Goal: Task Accomplishment & Management: Use online tool/utility

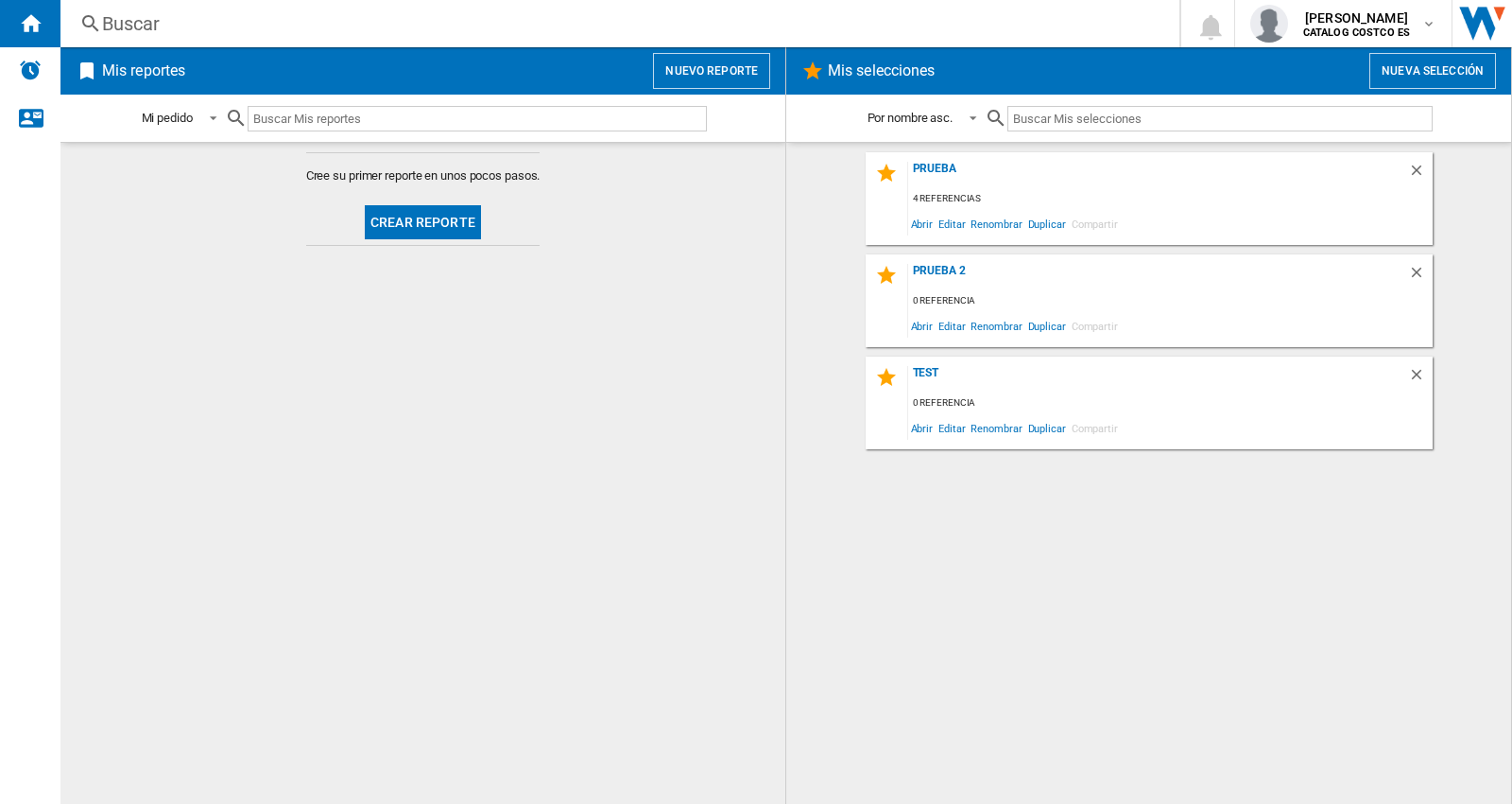
click at [554, 407] on md-content "Cree su primer reporte en unos pocos pasos. Crear reporte" at bounding box center [423, 472] width 725 height 662
click at [417, 229] on button "Crear reporte" at bounding box center [423, 222] width 117 height 34
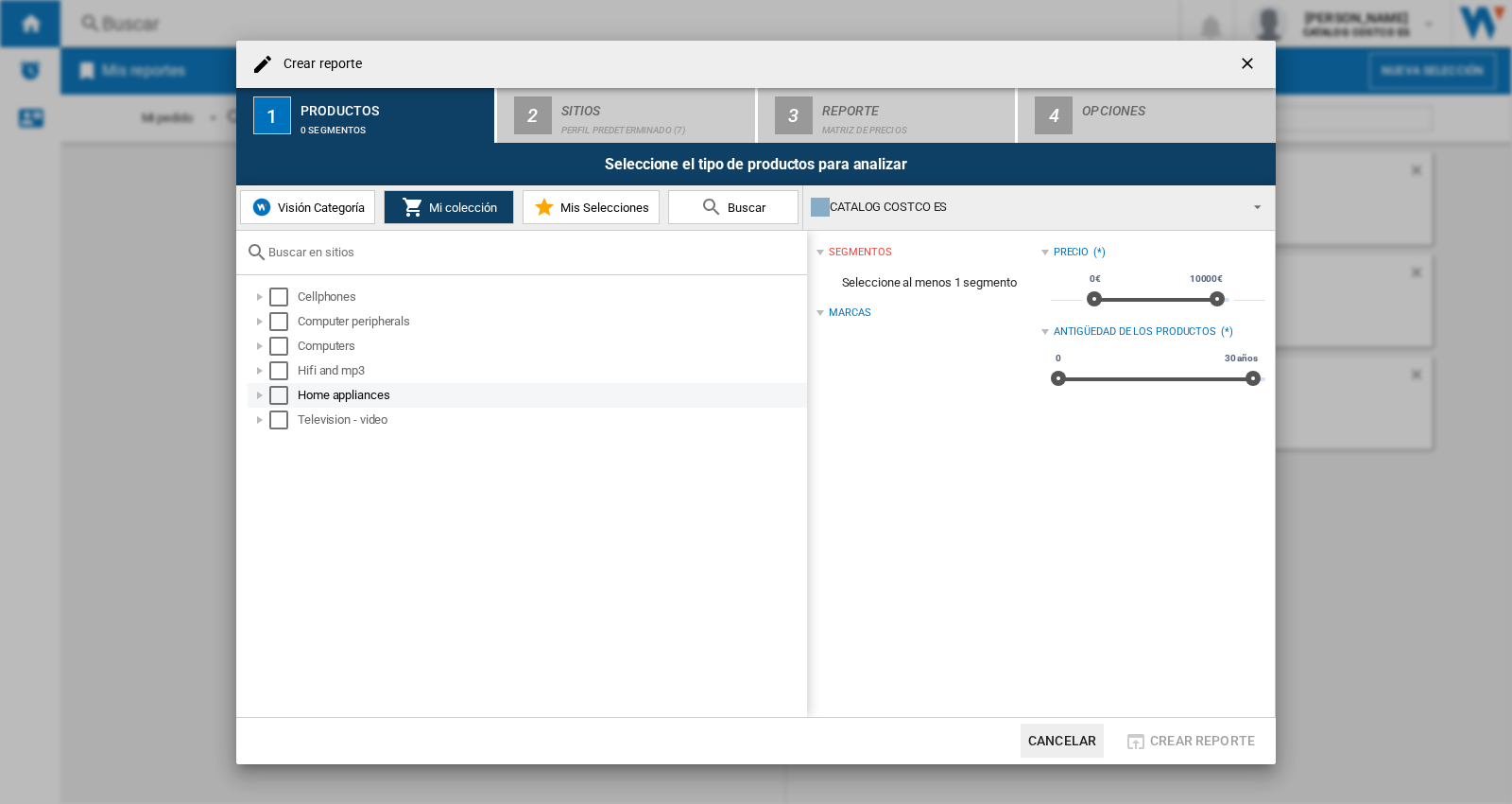
click at [258, 396] on div at bounding box center [259, 395] width 18 height 18
click at [259, 397] on div at bounding box center [259, 395] width 18 height 18
click at [274, 397] on div "Select" at bounding box center [278, 395] width 18 height 18
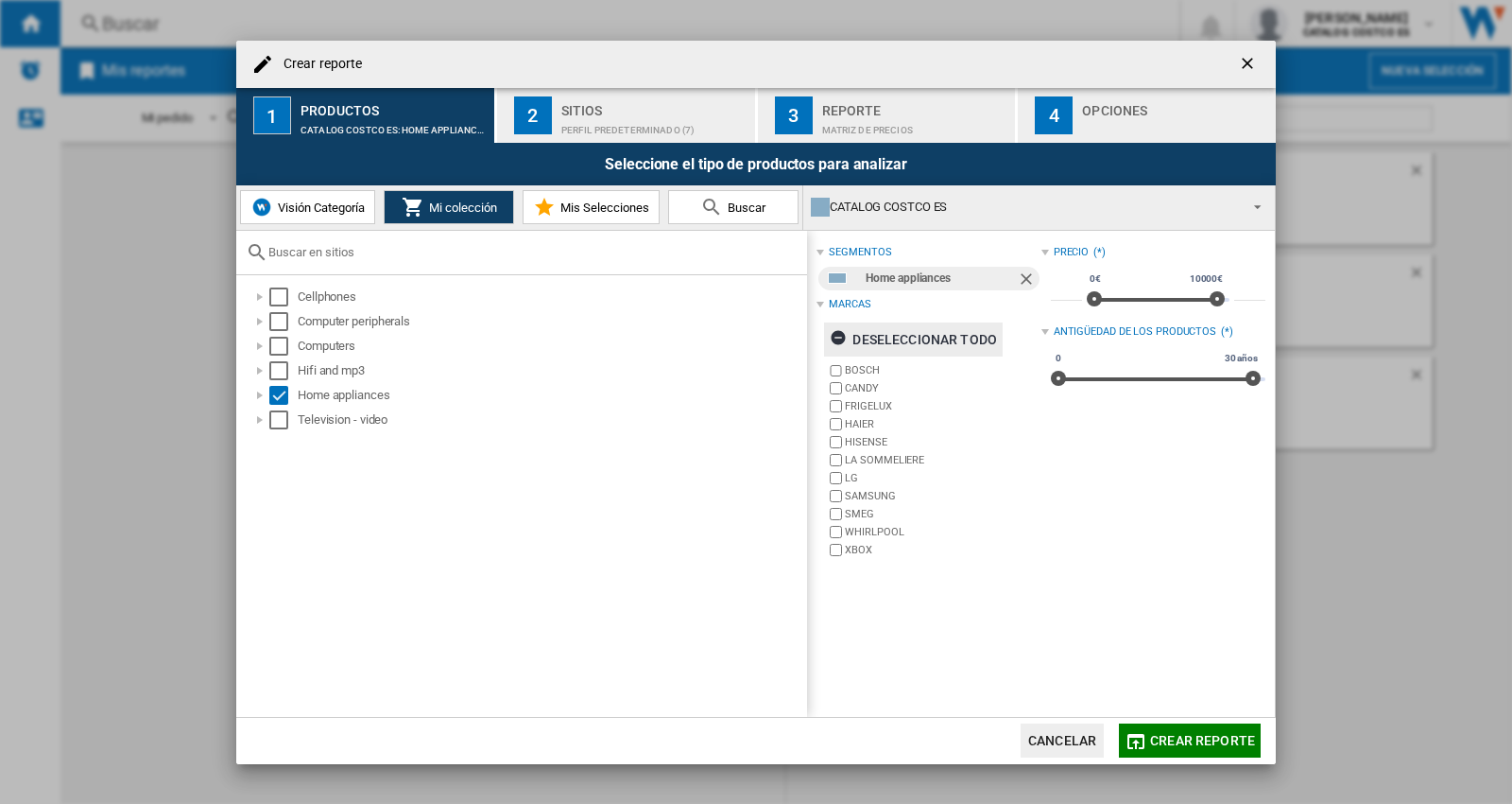
click at [830, 335] on ng-md-icon "button" at bounding box center [841, 339] width 22 height 22
click at [845, 344] on ng-md-icon "button" at bounding box center [841, 339] width 22 height 22
type input "*****"
drag, startPoint x: 1212, startPoint y: 298, endPoint x: 1255, endPoint y: 302, distance: 43.2
click at [1255, 302] on div "segmentos Home appliances Marcas Deseleccionar todo BOSCH CANDY [GEOGRAPHIC_DAT…" at bounding box center [1041, 473] width 467 height 486
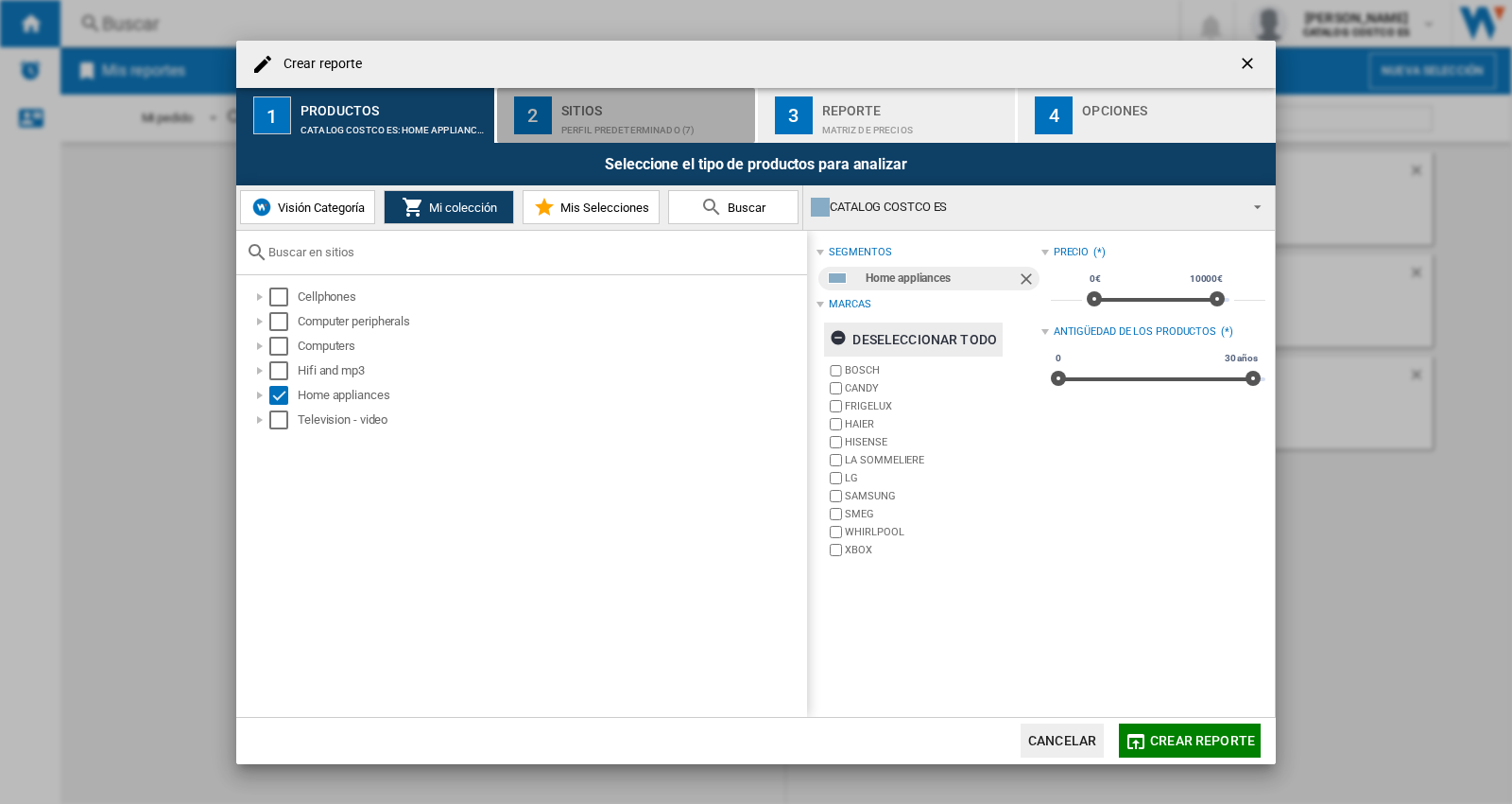
click at [606, 114] on div "Sitios" at bounding box center [655, 105] width 187 height 19
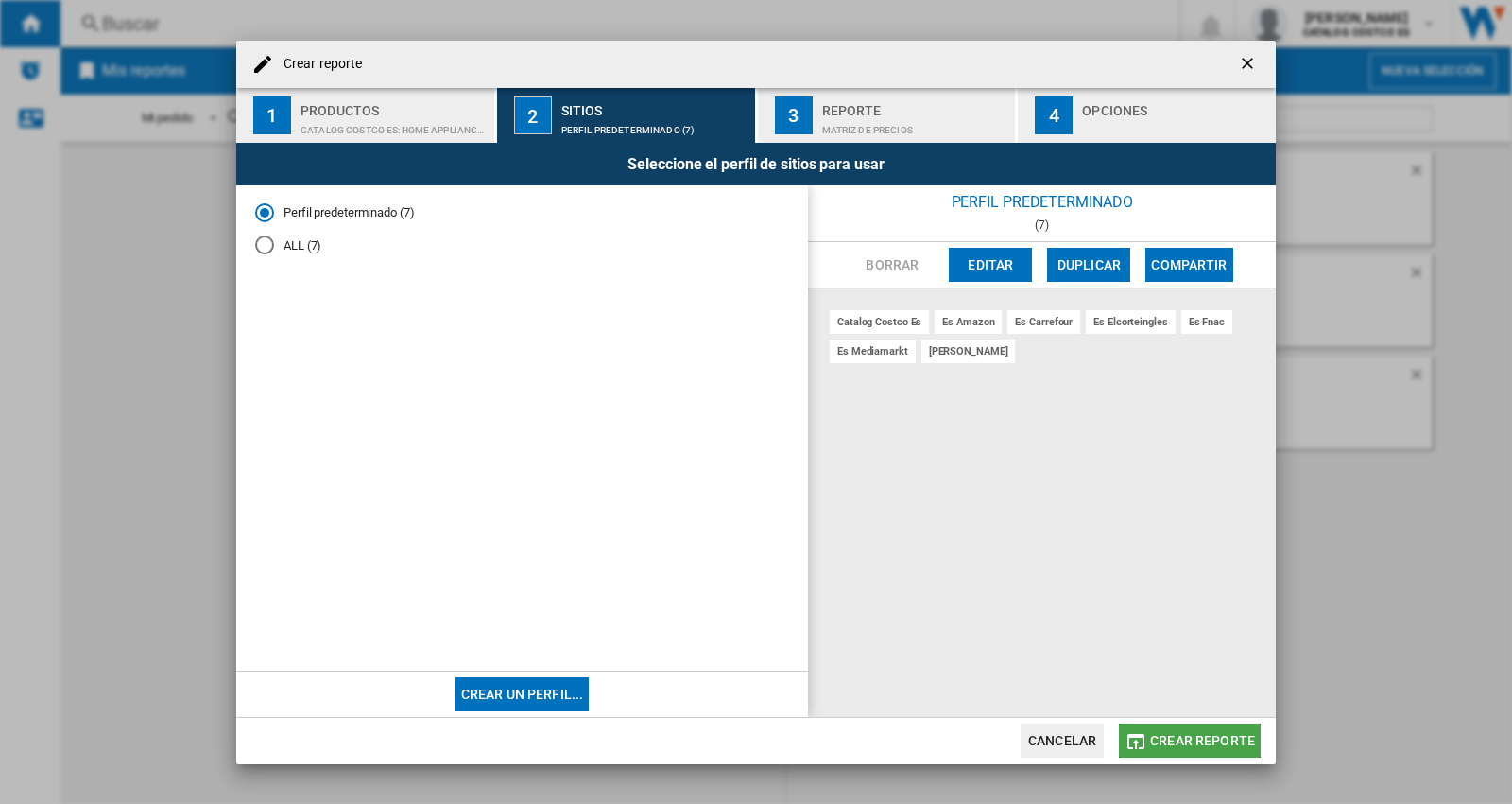
click at [1155, 747] on span "Crear reporte" at bounding box center [1203, 741] width 105 height 16
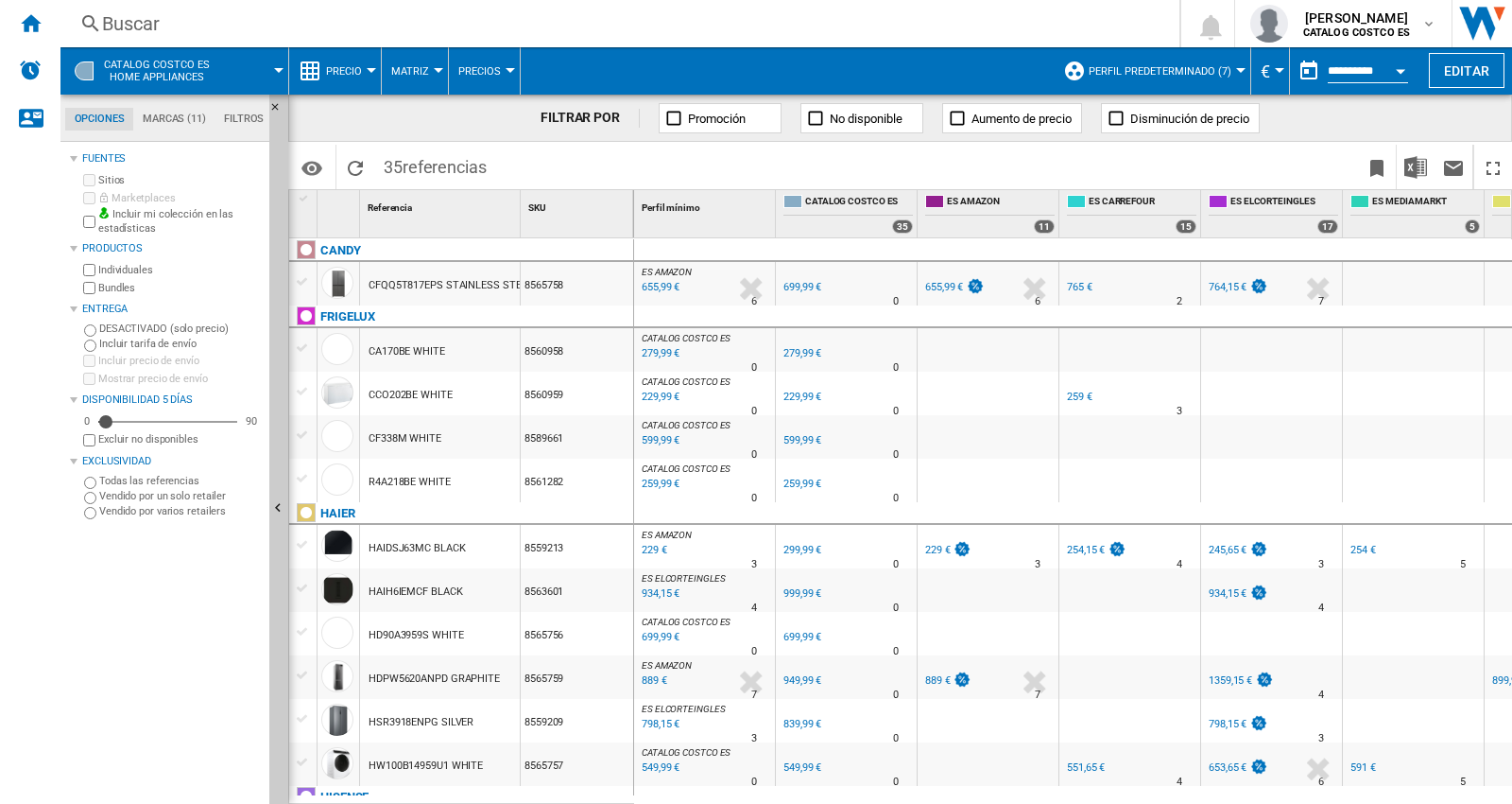
scroll to position [105, 0]
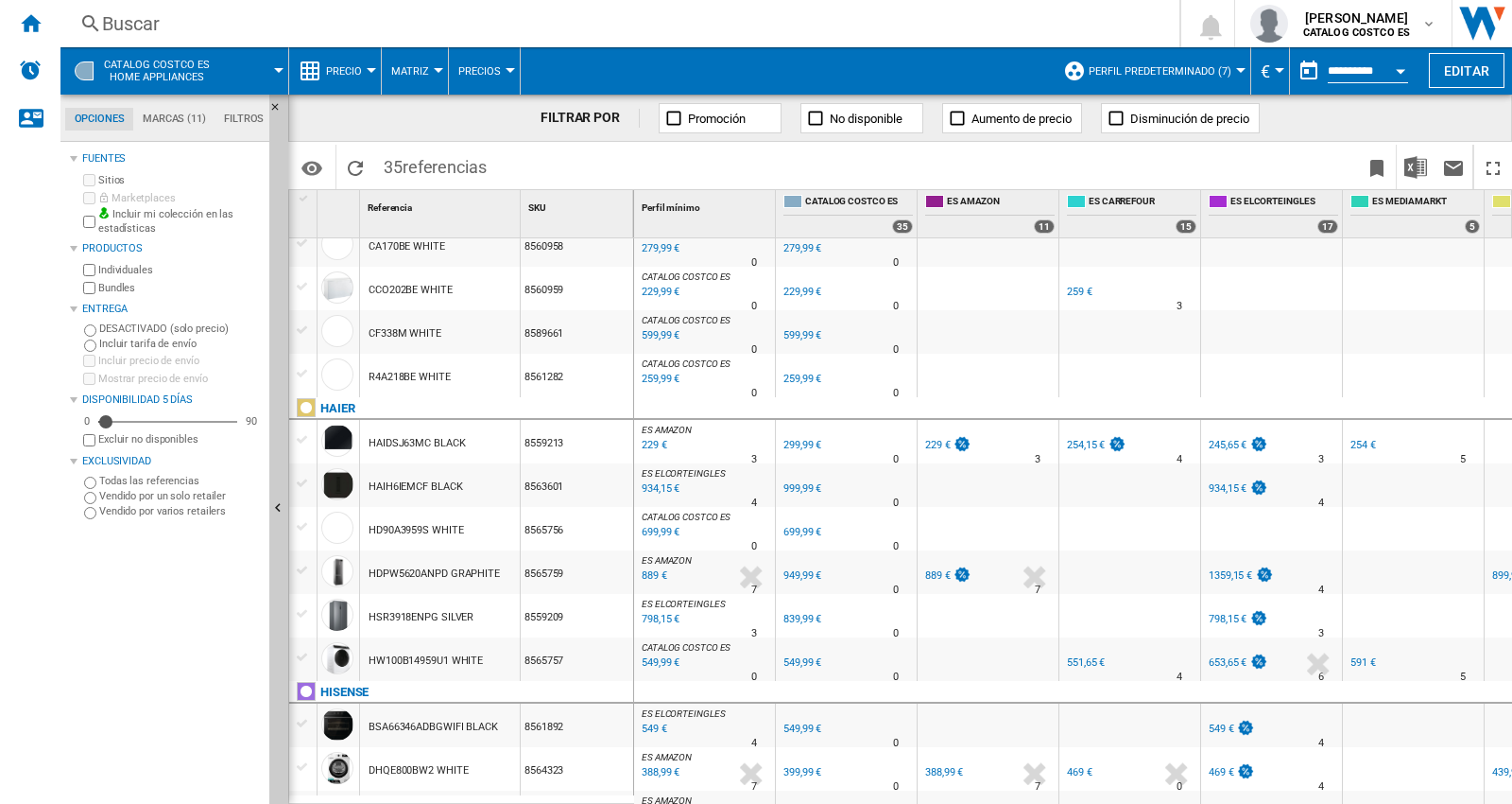
click at [653, 572] on div "889 €" at bounding box center [652, 576] width 28 height 18
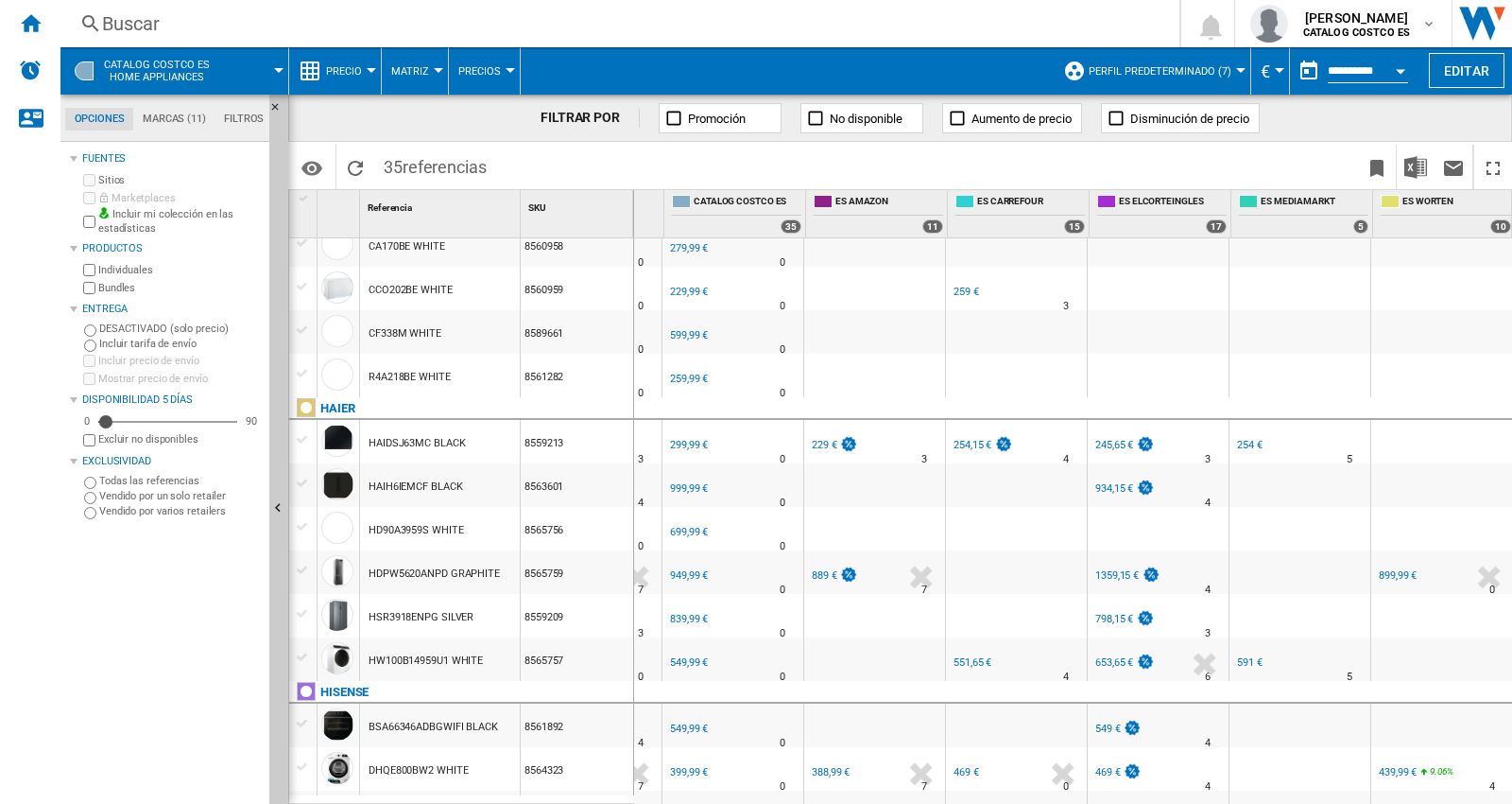
scroll to position [0, 122]
click at [1393, 574] on div "899,99 €" at bounding box center [1397, 575] width 38 height 13
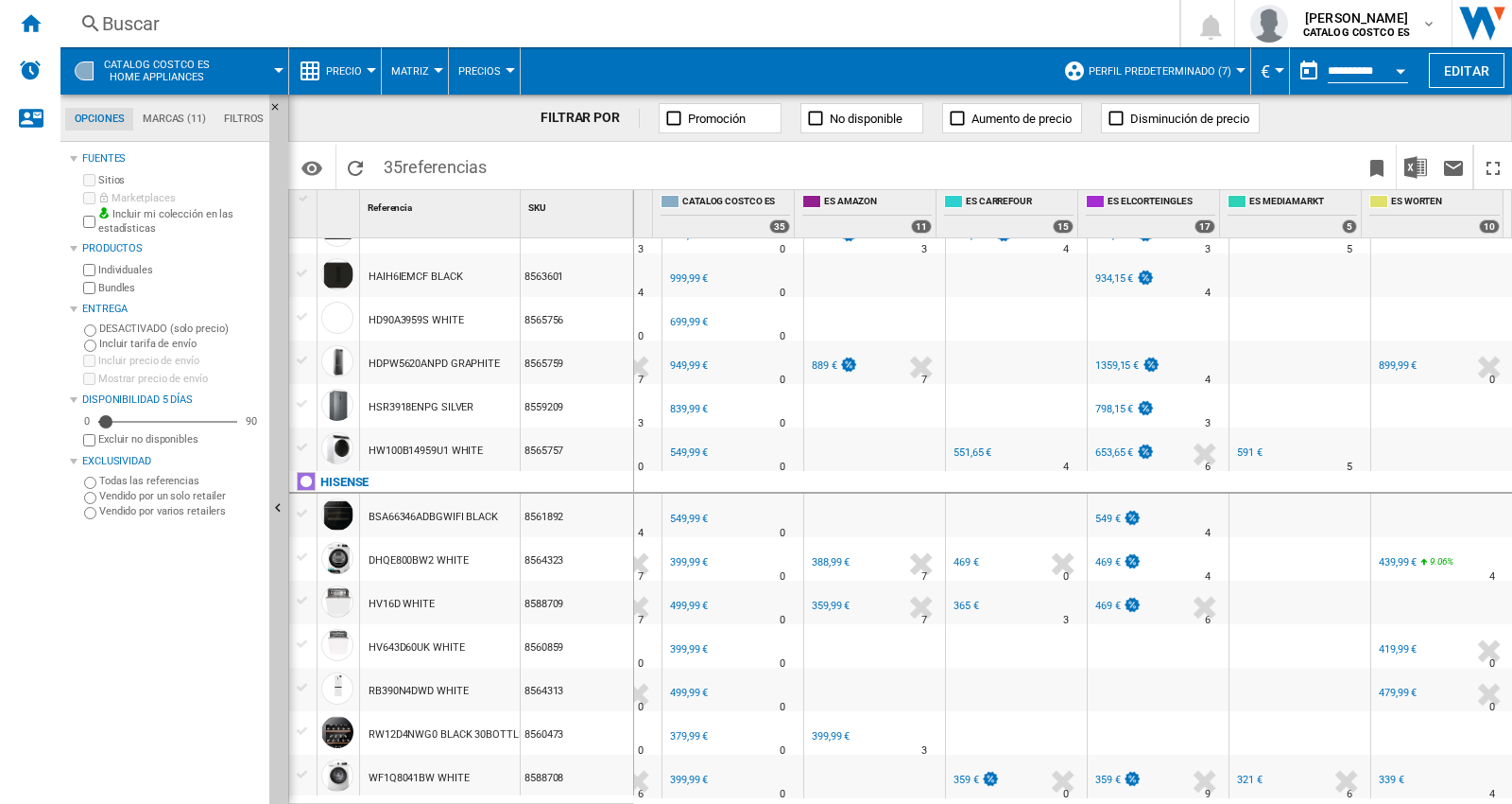
scroll to position [0, 0]
